Goal: Task Accomplishment & Management: Use online tool/utility

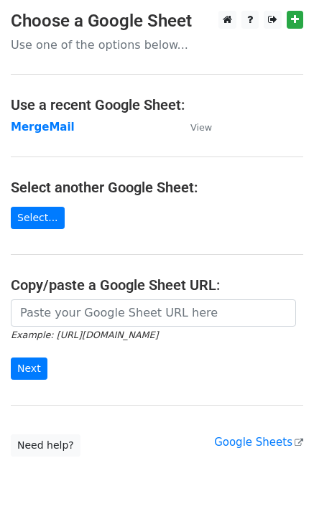
click at [37, 126] on strong "MergeMail" at bounding box center [43, 127] width 64 height 13
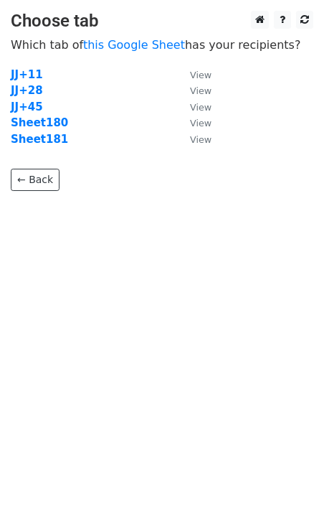
click at [58, 129] on td "Sheet180" at bounding box center [93, 123] width 165 height 17
click at [51, 143] on strong "Sheet181" at bounding box center [39, 139] width 57 height 13
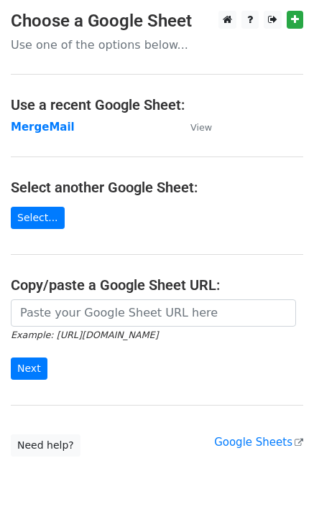
click at [55, 131] on strong "MergeMail" at bounding box center [43, 127] width 64 height 13
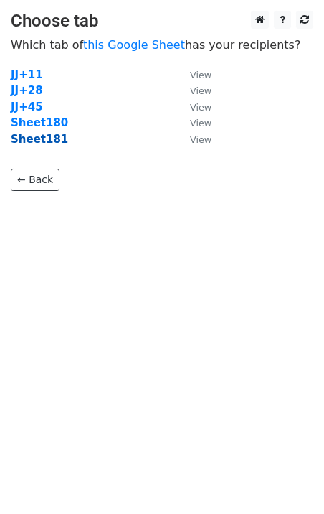
click at [49, 142] on strong "Sheet181" at bounding box center [39, 139] width 57 height 13
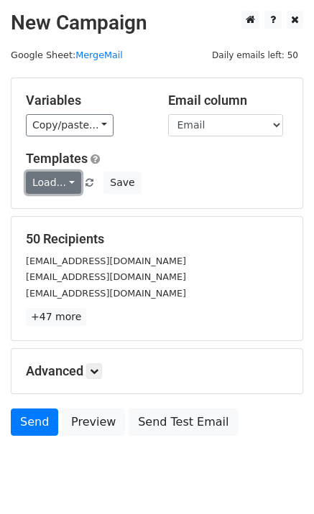
click at [54, 188] on link "Load..." at bounding box center [53, 182] width 55 height 22
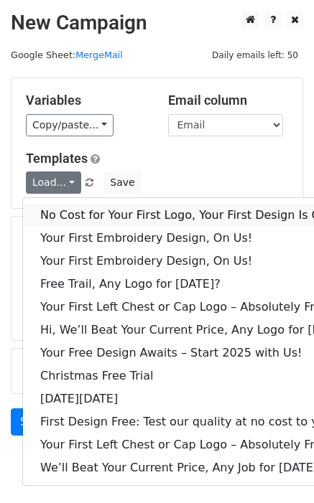
click at [79, 210] on link "No Cost for Your First Logo, Your First Design Is On Us!" at bounding box center [196, 215] width 347 height 23
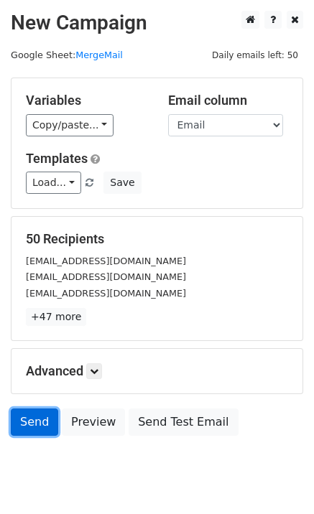
click at [42, 426] on link "Send" at bounding box center [34, 421] width 47 height 27
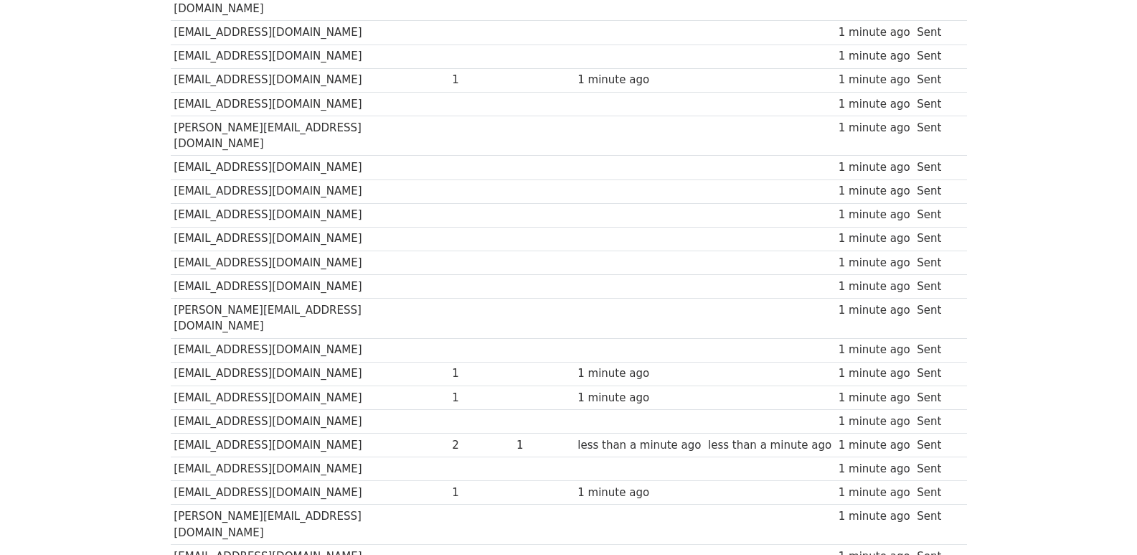
scroll to position [999, 0]
